Goal: Communication & Community: Answer question/provide support

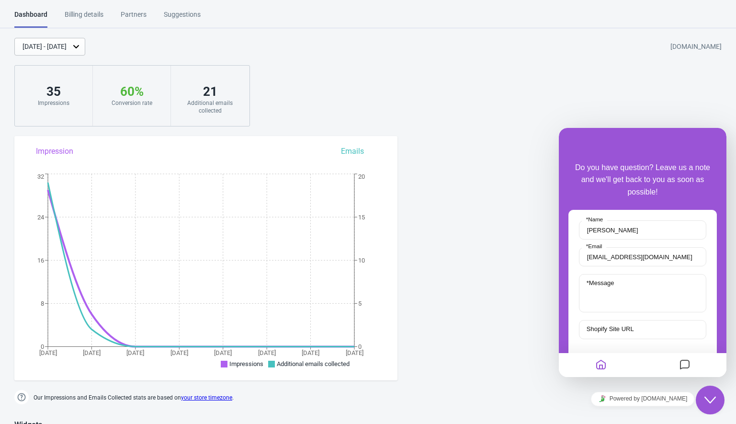
click at [684, 365] on icon "Messages" at bounding box center [684, 365] width 11 height 19
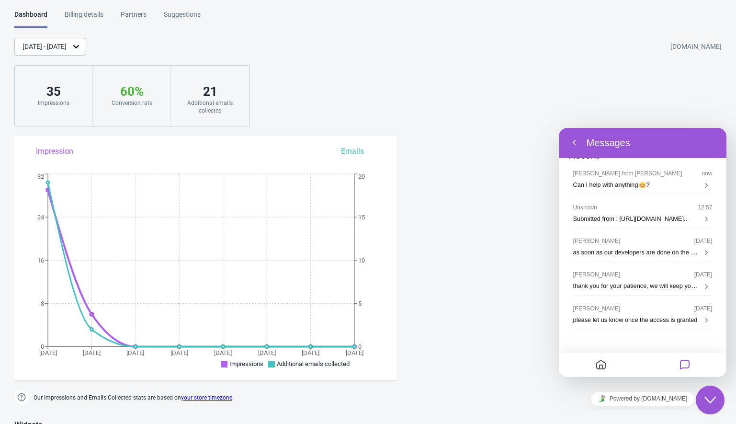
click at [604, 367] on icon "Home" at bounding box center [600, 365] width 11 height 19
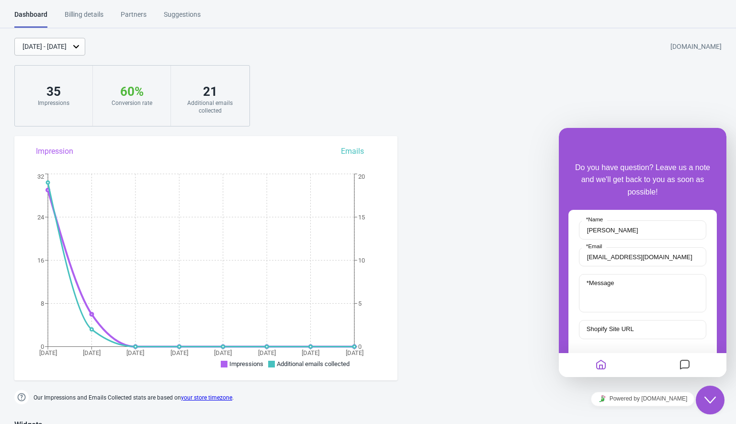
click at [683, 361] on icon "Messages" at bounding box center [684, 365] width 11 height 19
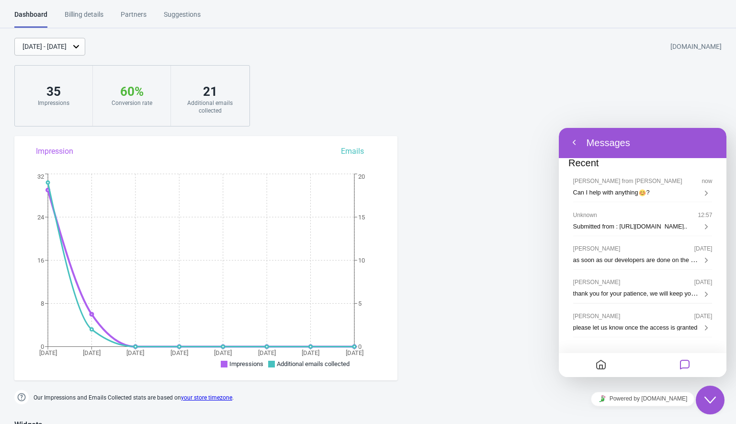
scroll to position [19, 0]
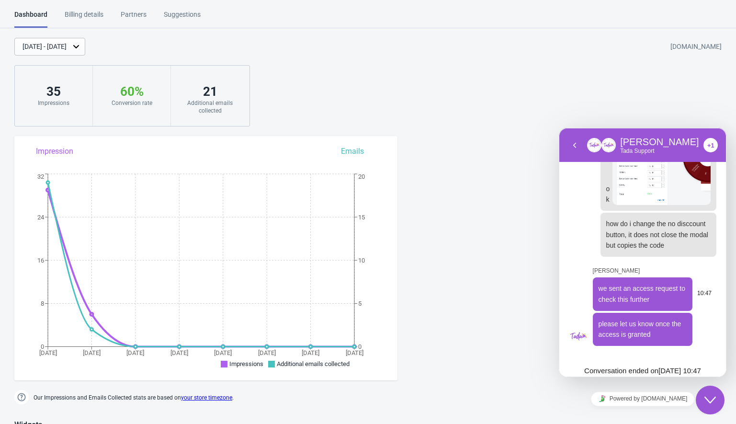
scroll to position [592, 0]
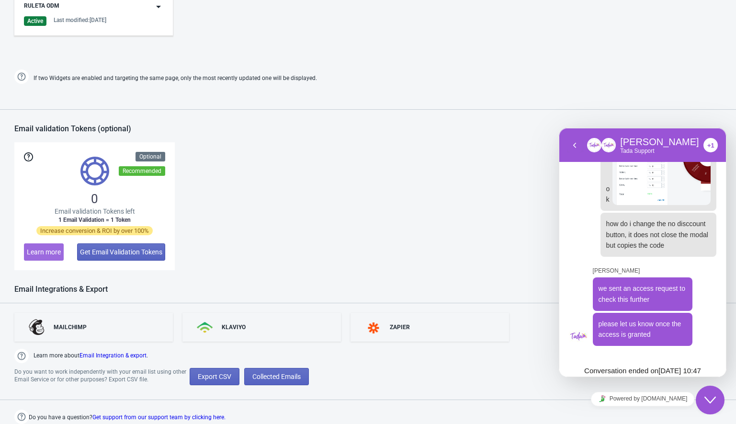
click at [704, 149] on div "+1" at bounding box center [711, 145] width 14 height 14
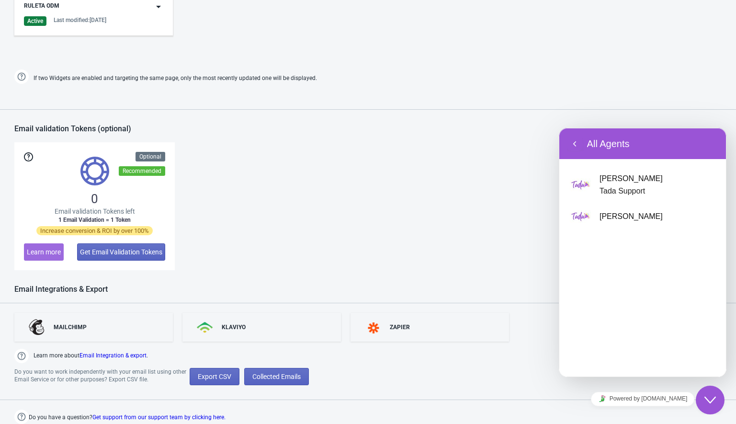
click at [614, 208] on div "[PERSON_NAME]" at bounding box center [616, 216] width 94 height 23
click at [617, 171] on div "[PERSON_NAME] Support [PERSON_NAME]" at bounding box center [643, 200] width 148 height 71
click at [618, 172] on div "[PERSON_NAME] Support [PERSON_NAME]" at bounding box center [643, 200] width 148 height 71
click at [710, 397] on icon "Close Chat This icon closes the chat window." at bounding box center [710, 399] width 11 height 11
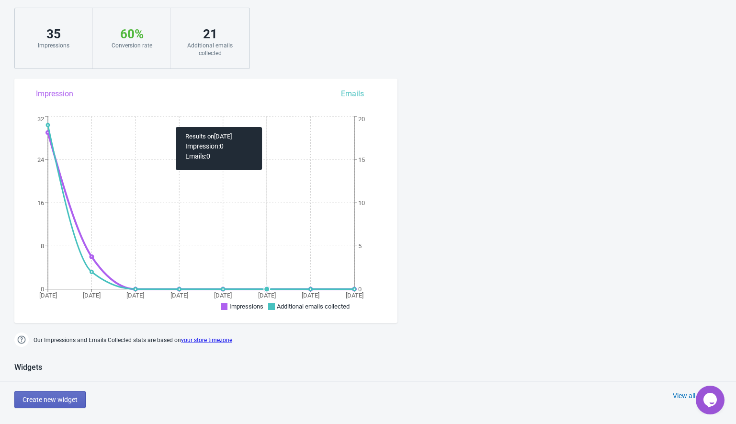
scroll to position [0, 0]
